Goal: Check status: Check status

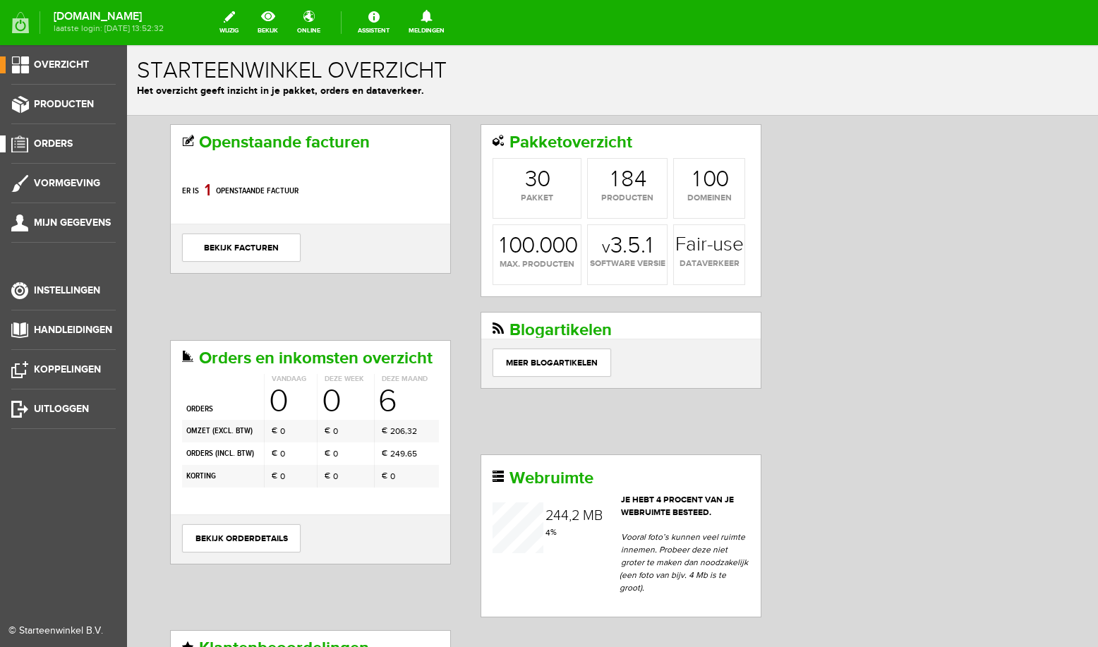
click at [59, 144] on span "Orders" at bounding box center [53, 144] width 39 height 12
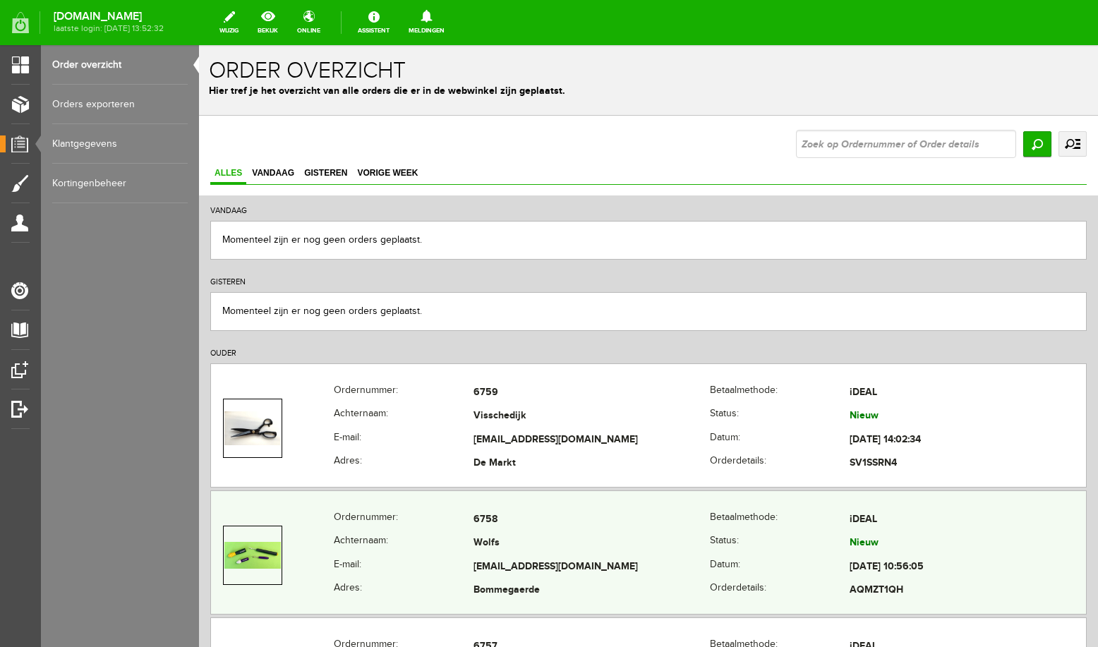
click at [562, 539] on td "Wolfs" at bounding box center [591, 544] width 236 height 24
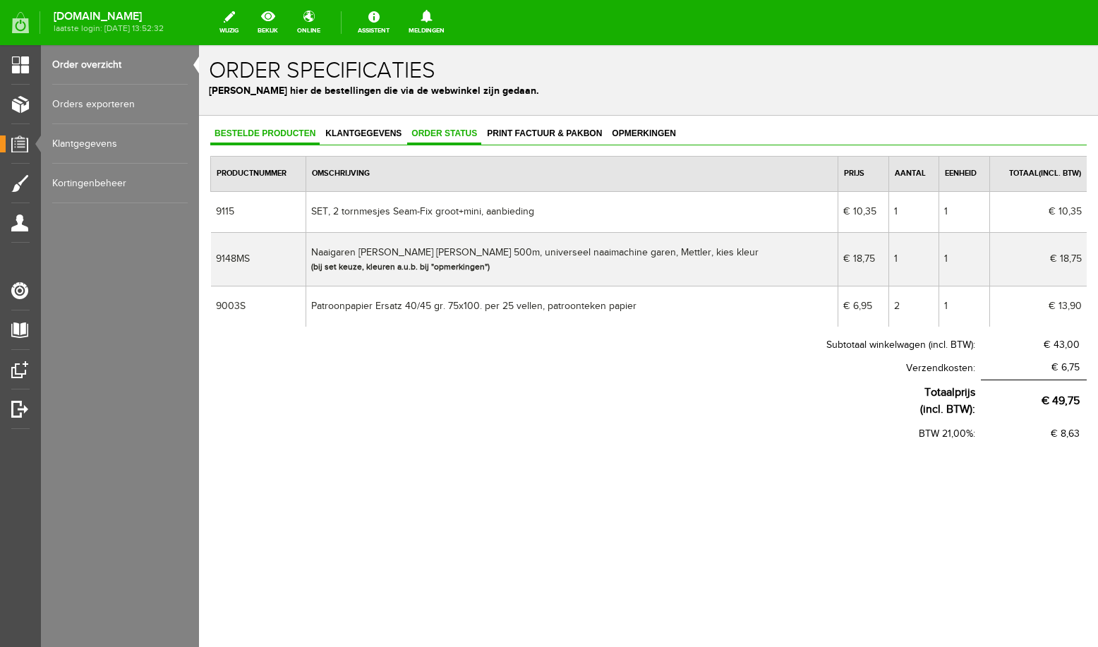
click at [457, 135] on span "Order status" at bounding box center [444, 133] width 74 height 10
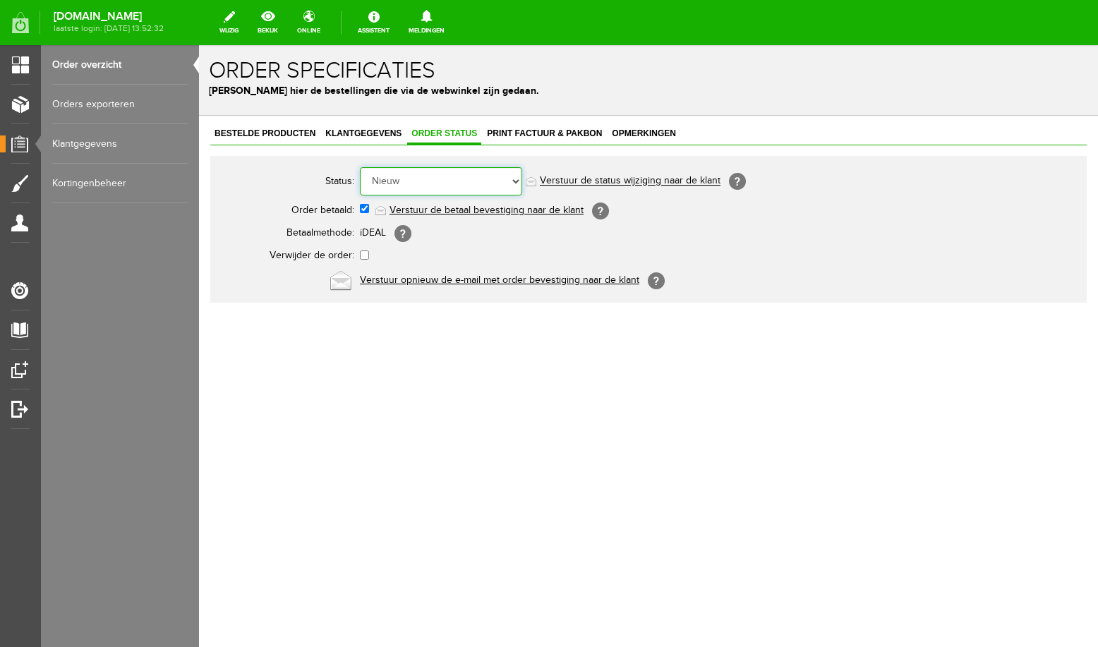
click at [360, 167] on select "Order niet afgerond Nieuw Order in behandeling Wacht op leverancier Wacht op be…" at bounding box center [441, 181] width 162 height 28
select select "5"
click option "Order is verstuurd" at bounding box center [199, 45] width 0 height 0
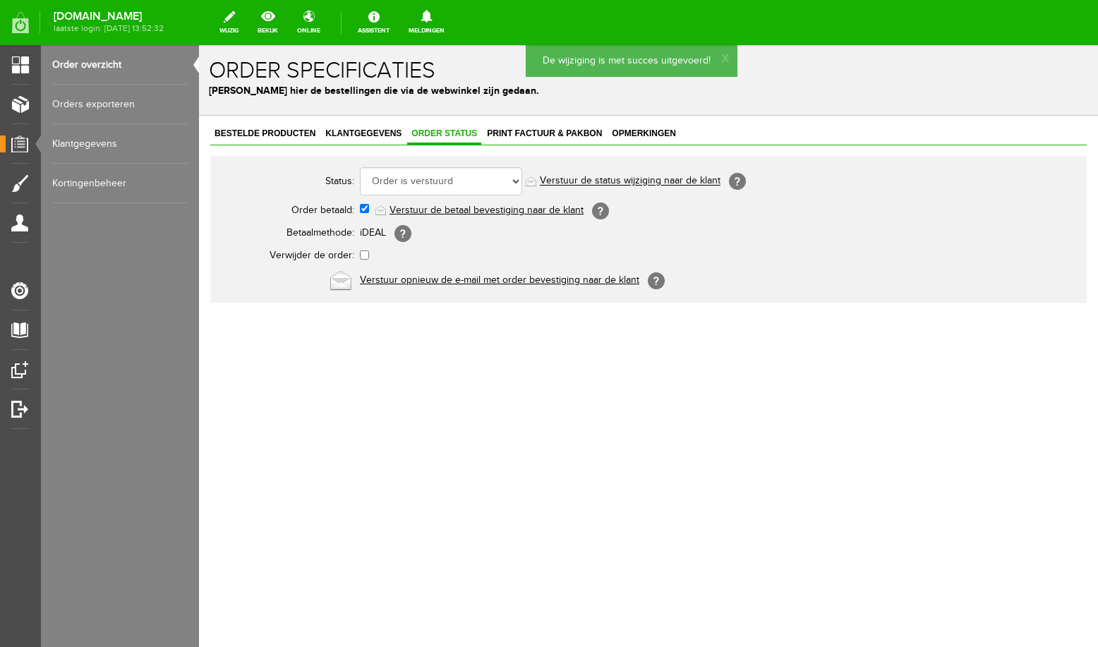
click at [112, 66] on link "Order overzicht" at bounding box center [119, 65] width 135 height 40
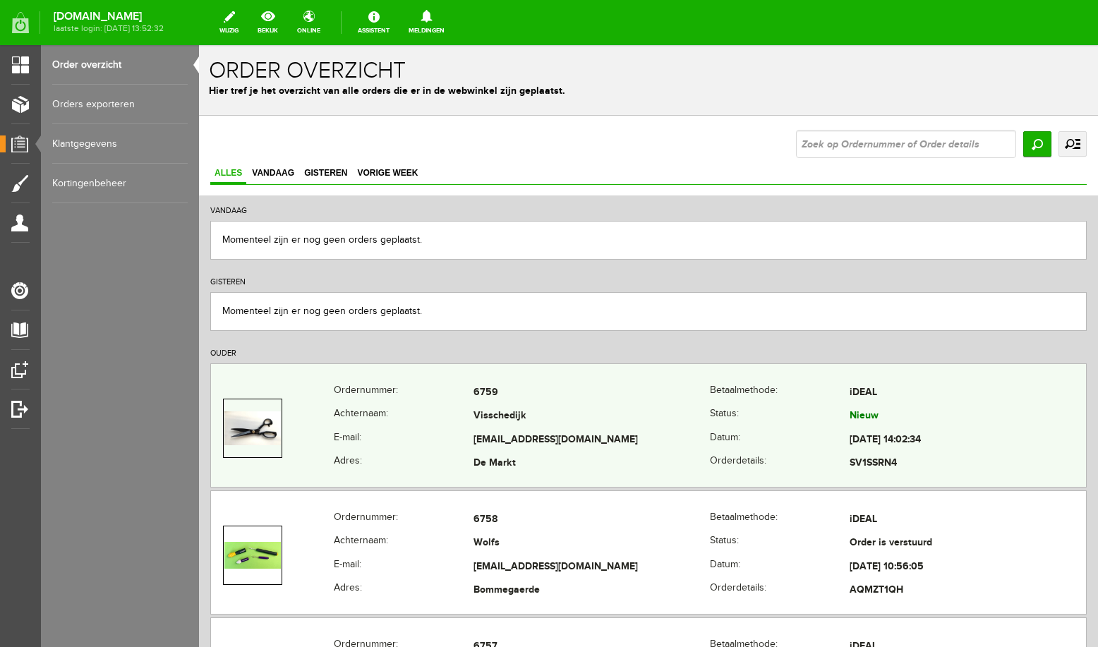
click at [584, 409] on td "Visschedijk" at bounding box center [591, 417] width 236 height 24
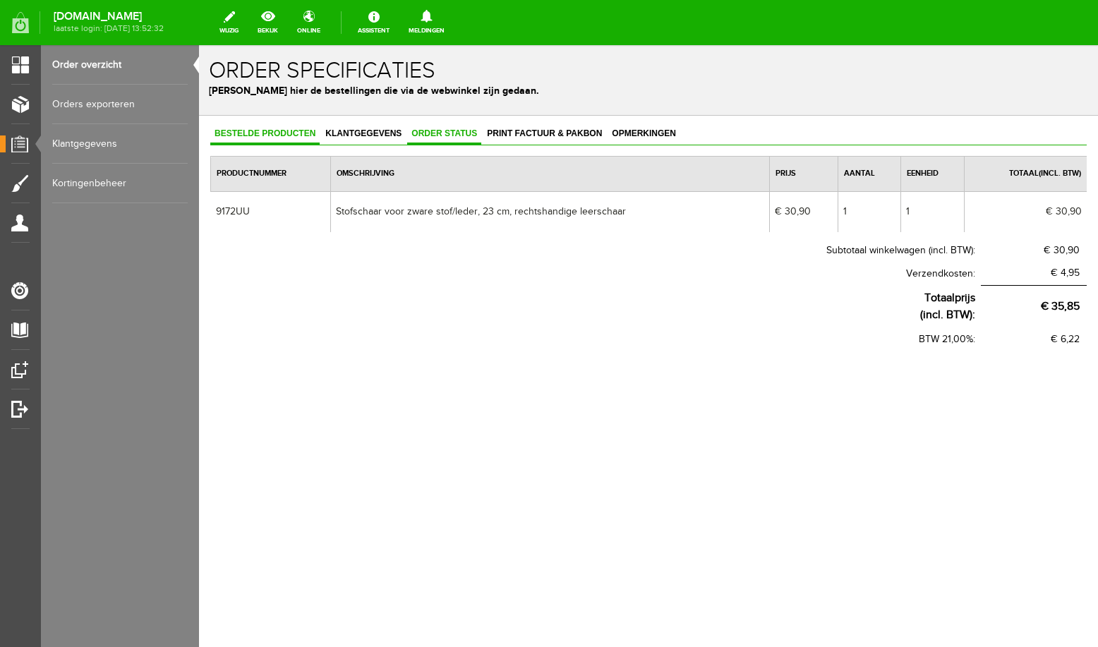
click at [435, 131] on span "Order status" at bounding box center [444, 133] width 74 height 10
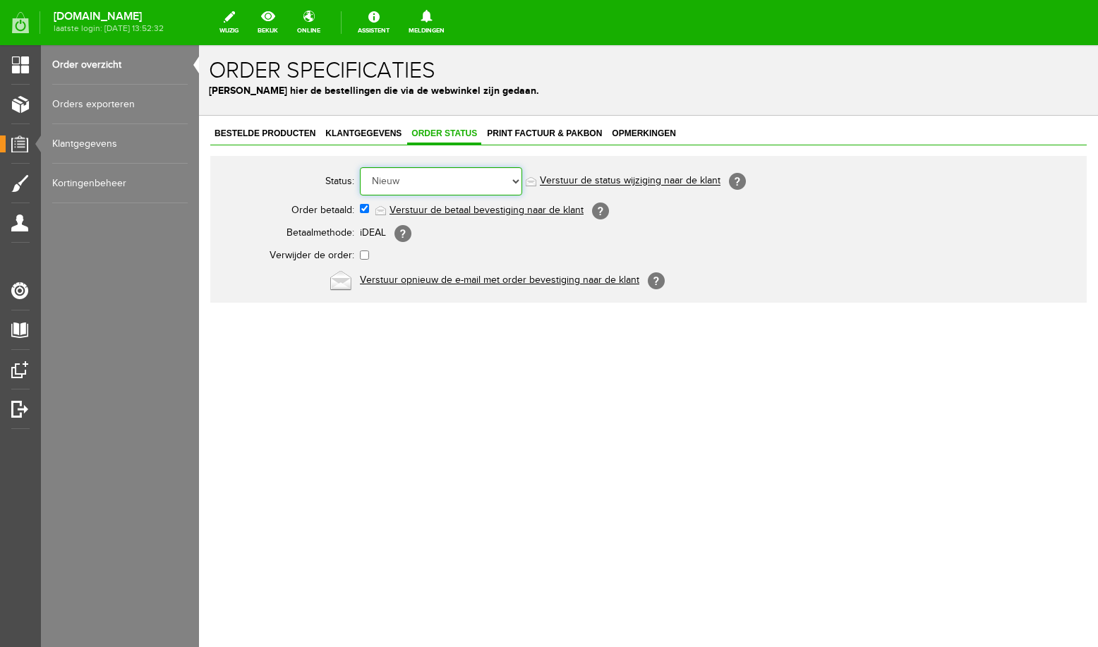
click at [360, 167] on select "Order niet afgerond Nieuw Order in behandeling Wacht op leverancier Wacht op be…" at bounding box center [441, 181] width 162 height 28
select select "5"
click option "Order is verstuurd" at bounding box center [199, 45] width 0 height 0
